Goal: Communication & Community: Answer question/provide support

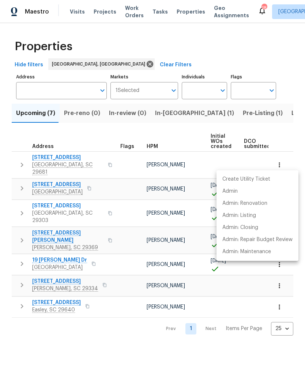
click at [276, 115] on div at bounding box center [152, 196] width 305 height 392
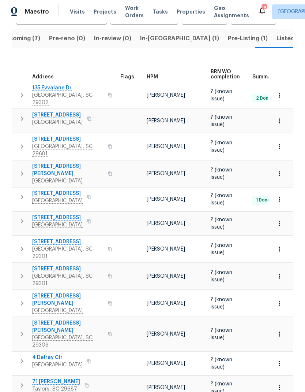
scroll to position [74, 0]
click at [43, 293] on span "[STREET_ADDRESS][PERSON_NAME]" at bounding box center [67, 300] width 71 height 15
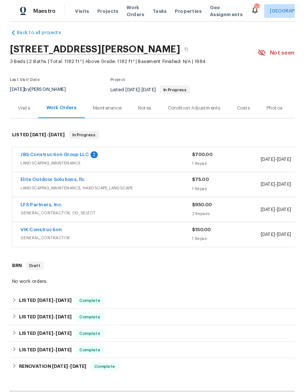
scroll to position [6, 0]
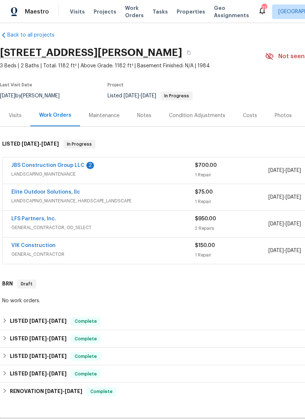
click at [29, 166] on link "JBS Construction Group LLC" at bounding box center [47, 165] width 73 height 5
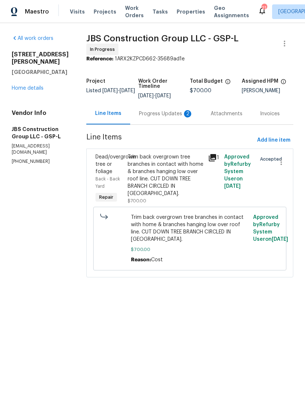
click at [184, 118] on div "Progress Updates 2" at bounding box center [166, 113] width 54 height 7
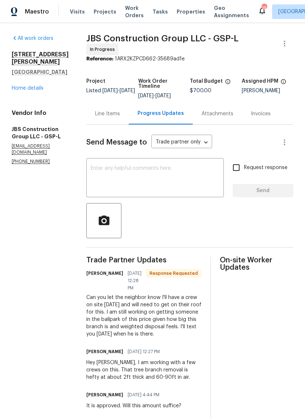
click at [175, 176] on textarea at bounding box center [155, 179] width 129 height 26
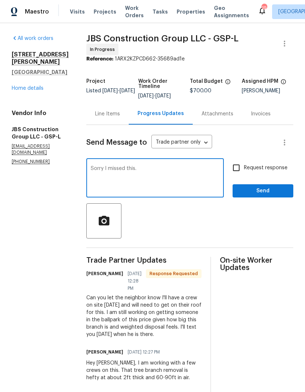
type textarea "Sorry I missed this."
click at [236, 174] on input "Request response" at bounding box center [236, 167] width 15 height 15
checkbox input "true"
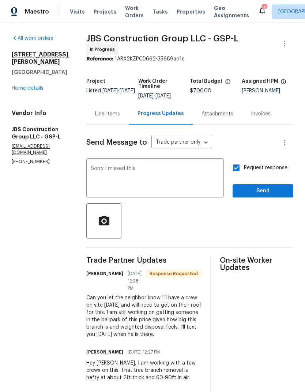
click at [188, 171] on textarea "Sorry I missed this." at bounding box center [155, 179] width 129 height 26
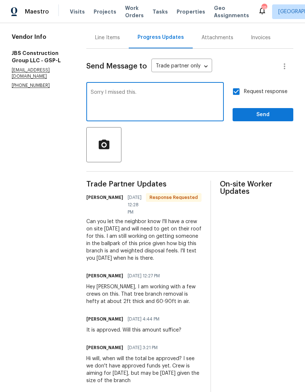
scroll to position [82, 0]
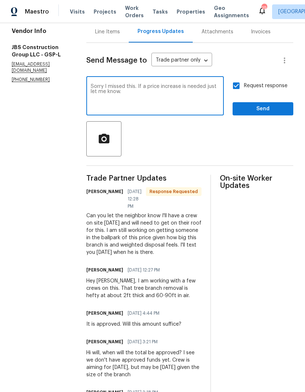
type textarea "Sorry I missed this. If a price increase is needed just let me know."
click at [271, 114] on span "Send" at bounding box center [263, 108] width 49 height 9
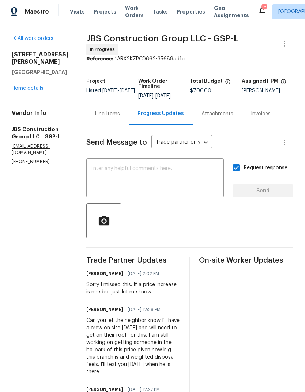
click at [182, 192] on textarea at bounding box center [155, 179] width 129 height 26
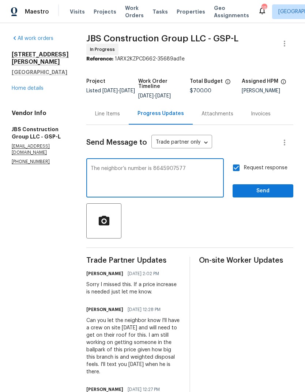
type textarea "The neighbor’s number is 8645907577"
click at [266, 195] on span "Send" at bounding box center [263, 190] width 49 height 9
